Goal: Transaction & Acquisition: Book appointment/travel/reservation

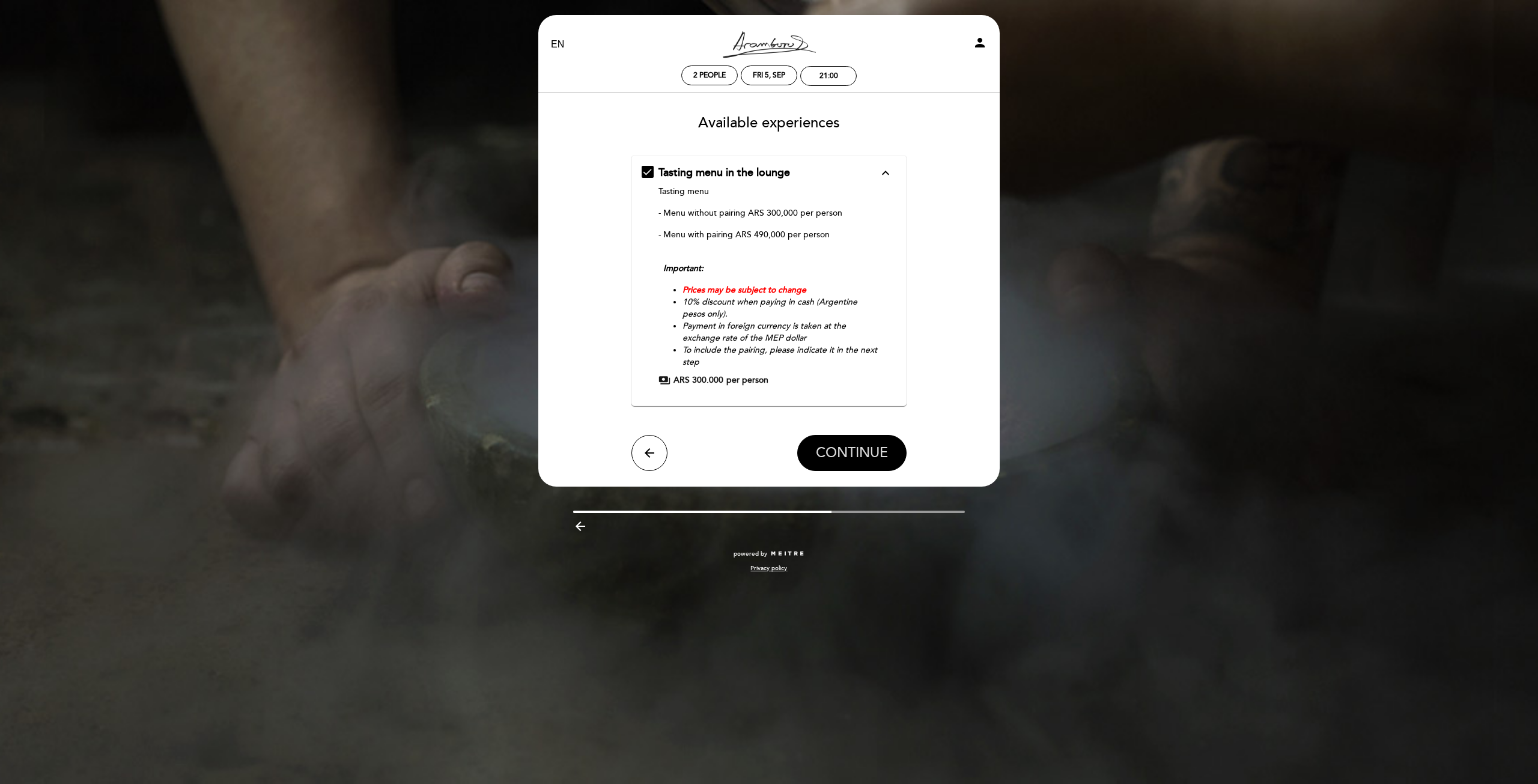
click at [864, 455] on span "CONTINUE" at bounding box center [852, 453] width 72 height 16
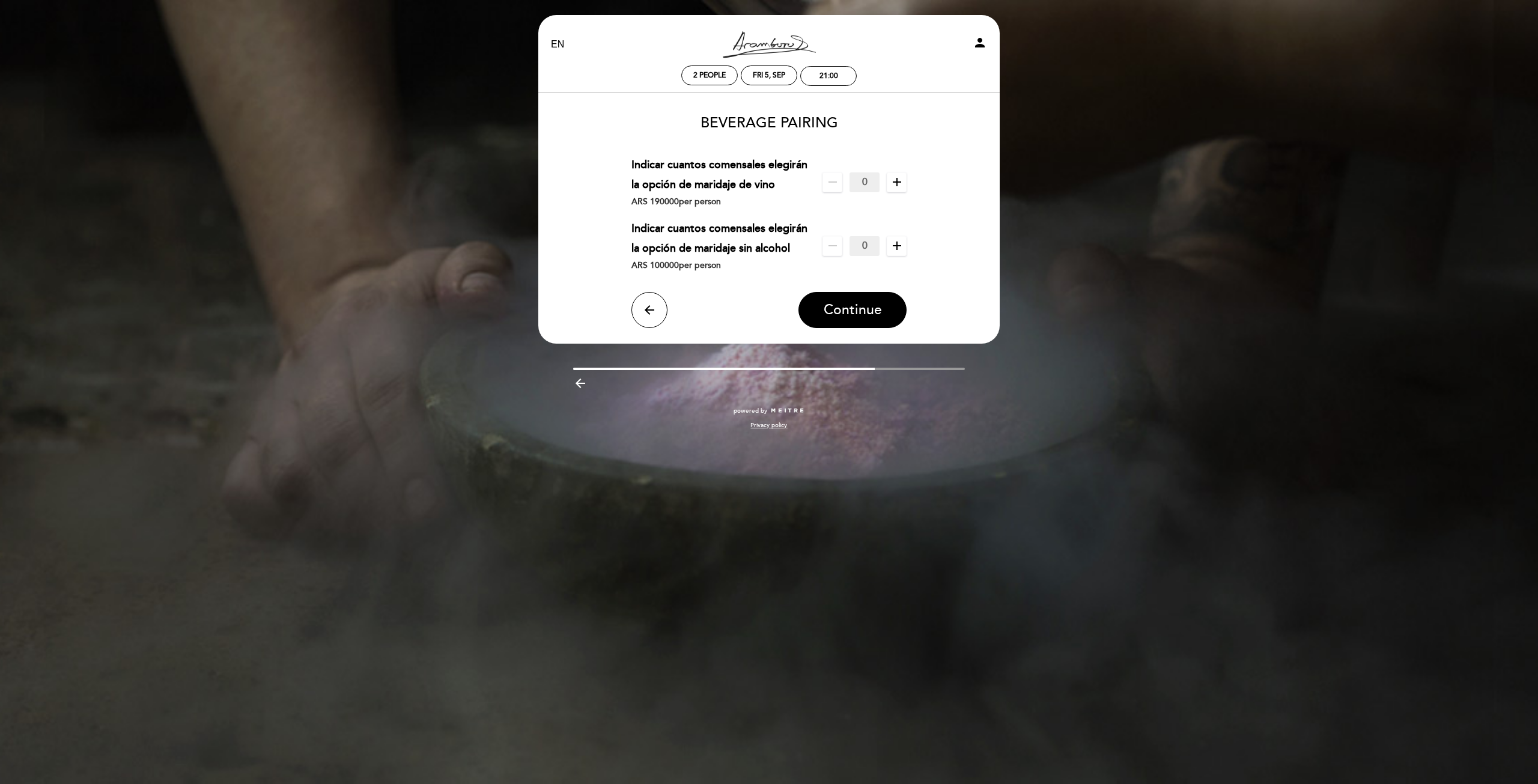
click at [899, 185] on icon "add" at bounding box center [897, 182] width 15 height 15
click at [845, 306] on span "Continue" at bounding box center [853, 310] width 58 height 16
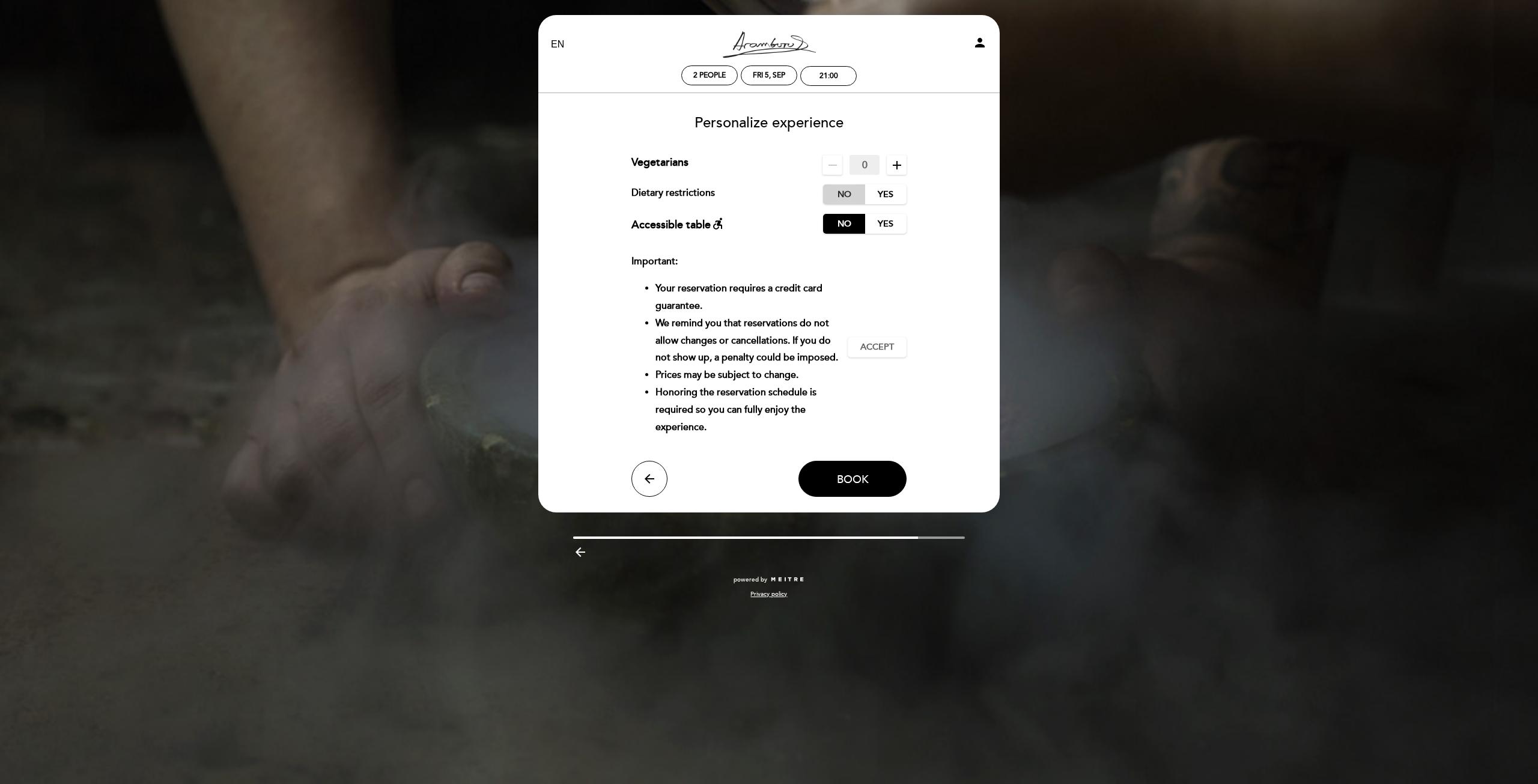
click at [850, 194] on label "No" at bounding box center [844, 195] width 42 height 20
click at [892, 165] on icon "add" at bounding box center [897, 165] width 15 height 15
click at [834, 159] on icon "remove" at bounding box center [833, 165] width 15 height 15
click at [862, 353] on span "Accept" at bounding box center [876, 347] width 34 height 13
drag, startPoint x: 849, startPoint y: 478, endPoint x: 855, endPoint y: 479, distance: 6.1
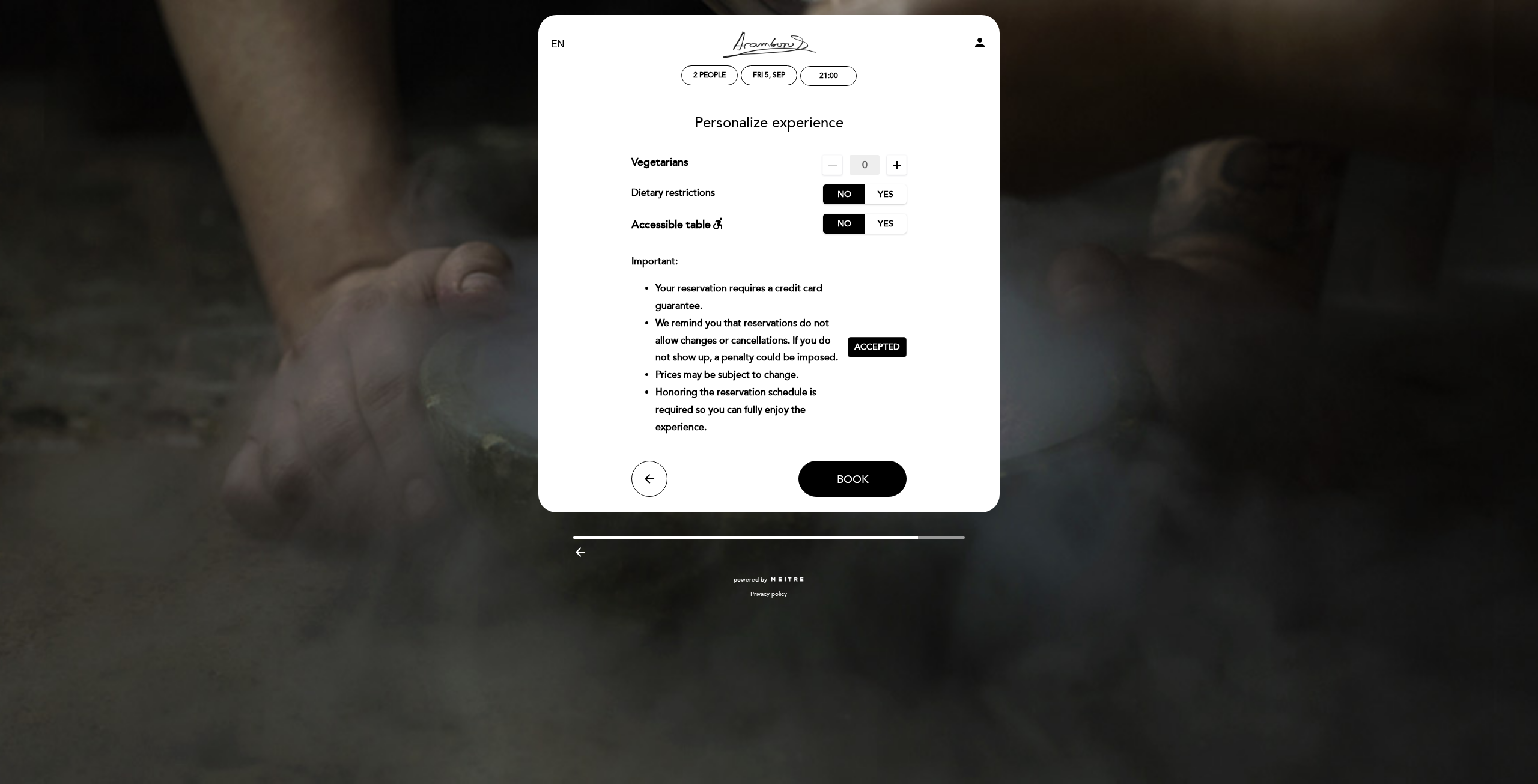
click at [848, 478] on span "Book" at bounding box center [853, 479] width 32 height 13
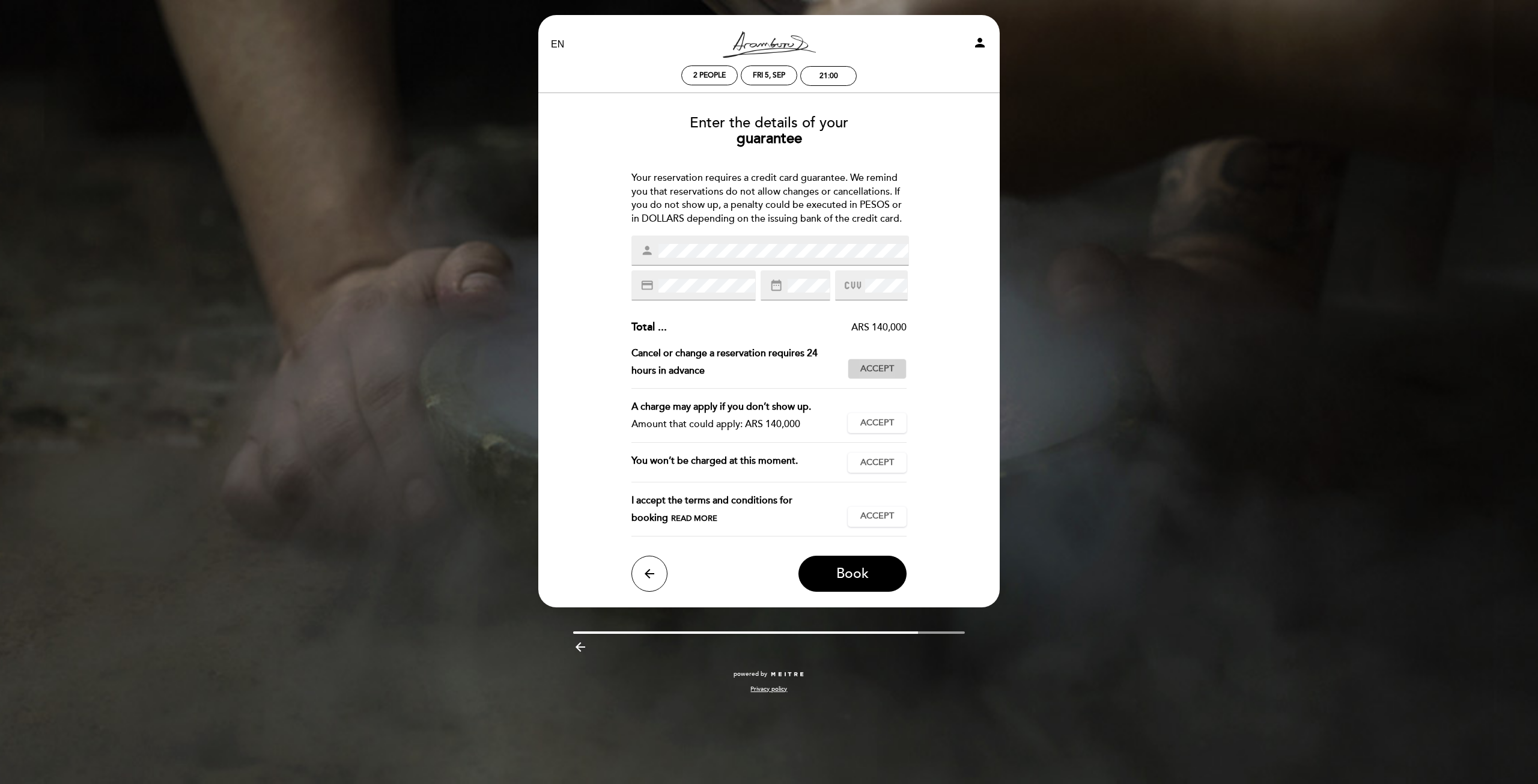
click at [896, 372] on button "Accept Accepted" at bounding box center [877, 369] width 58 height 20
click at [875, 429] on span "Accept" at bounding box center [876, 423] width 34 height 13
click at [888, 459] on span "Accept" at bounding box center [876, 463] width 34 height 13
click at [902, 511] on button "Accept Accepted" at bounding box center [877, 516] width 58 height 20
click at [864, 577] on span "Book" at bounding box center [853, 574] width 33 height 16
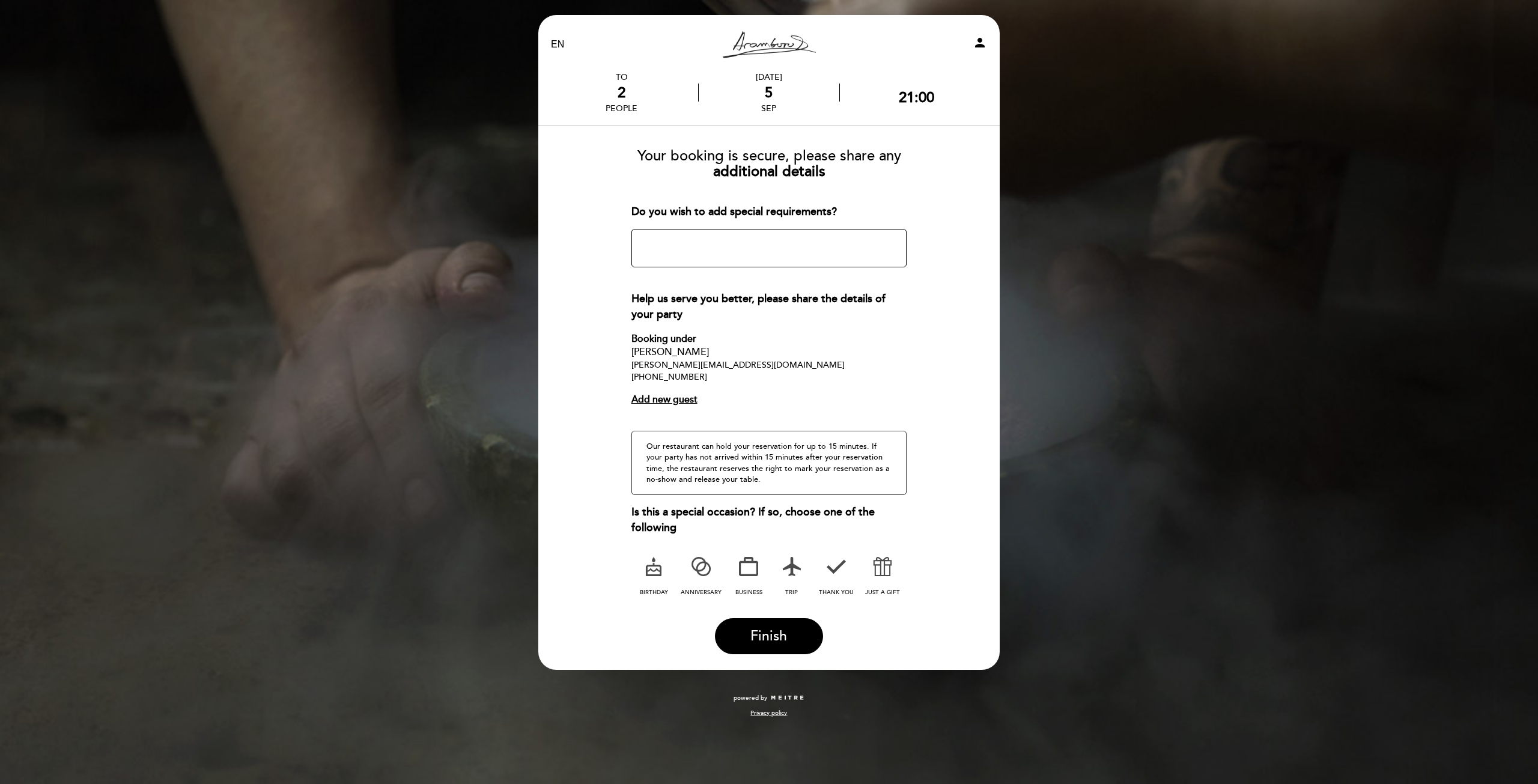
click at [703, 568] on icon at bounding box center [701, 567] width 31 height 31
click at [772, 636] on span "Finish" at bounding box center [769, 636] width 37 height 16
